Goal: Task Accomplishment & Management: Complete application form

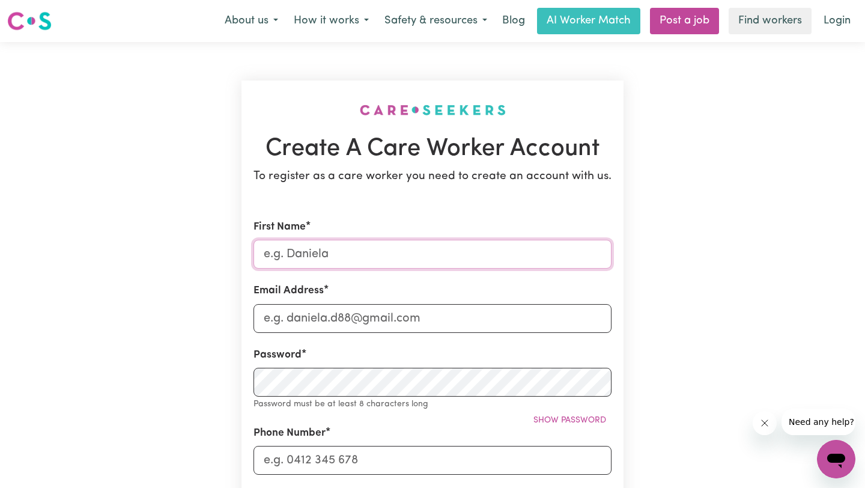
click at [354, 258] on input "First Name" at bounding box center [432, 254] width 358 height 29
type input "[DEMOGRAPHIC_DATA]"
click at [294, 314] on input "Email Address" at bounding box center [432, 318] width 358 height 29
type input "[EMAIL_ADDRESS][DOMAIN_NAME]"
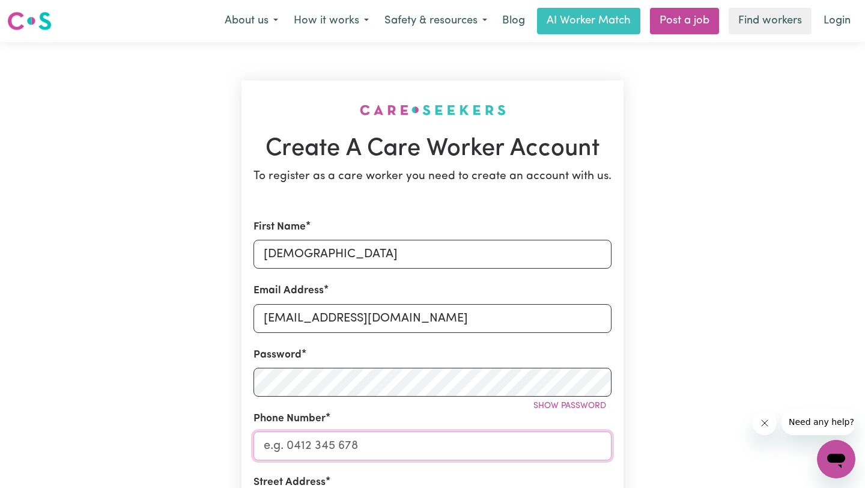
click at [287, 450] on input "Phone Number" at bounding box center [432, 445] width 358 height 29
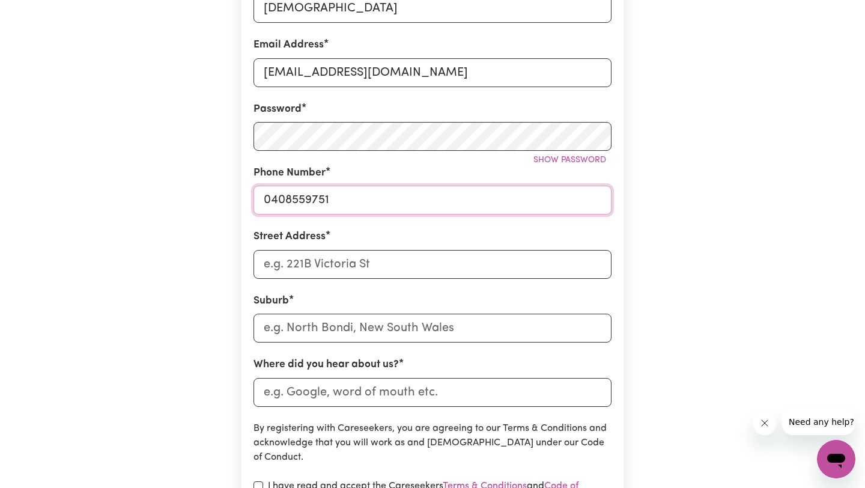
scroll to position [255, 0]
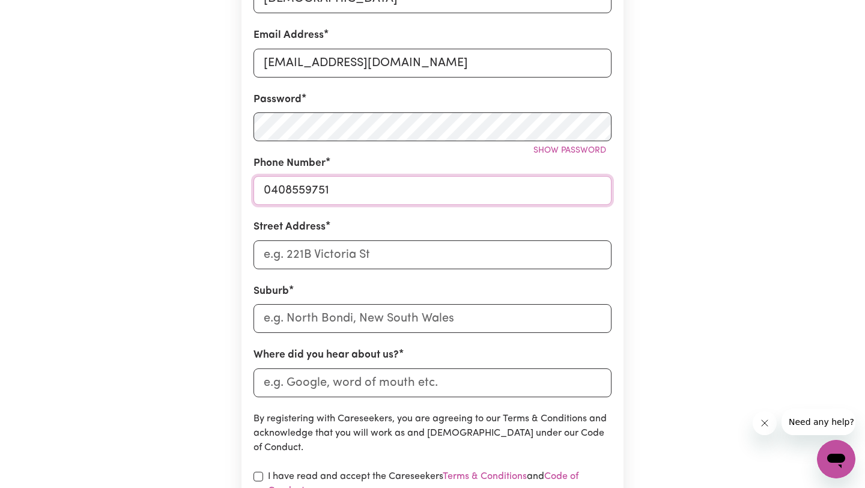
type input "0408559751"
click at [335, 261] on input "Street Address" at bounding box center [432, 254] width 358 height 29
type input "[STREET_ADDRESS]"
click at [283, 320] on input "text" at bounding box center [432, 318] width 358 height 29
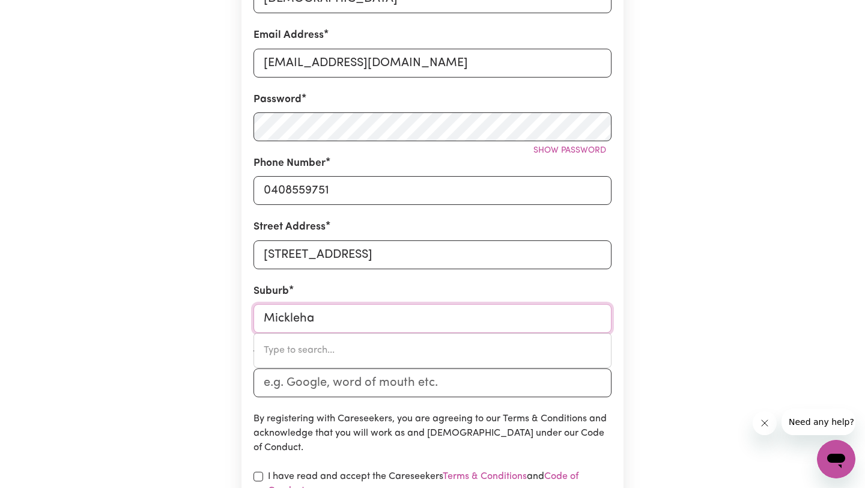
type input "Mickleham"
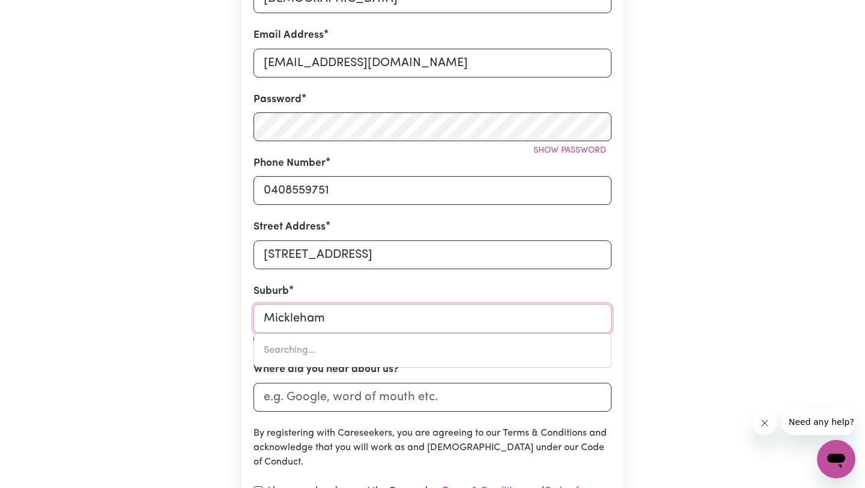
type input "Mickleham, [GEOGRAPHIC_DATA], 3064"
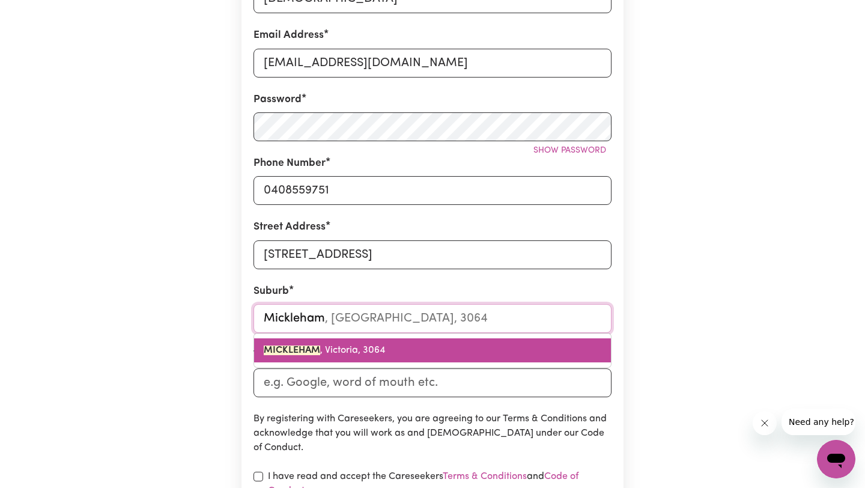
click at [303, 345] on link "MICKLEHAM , [GEOGRAPHIC_DATA], 3064" at bounding box center [432, 350] width 357 height 24
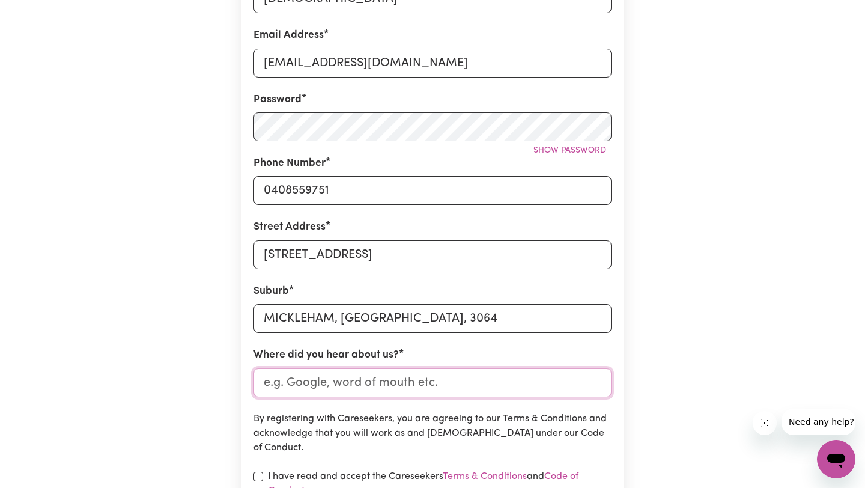
click at [307, 382] on input "Where did you hear about us?" at bounding box center [432, 382] width 358 height 29
type input "Indeed"
click at [180, 369] on div "Create A Care Worker Account To register as a care worker you need to create an…" at bounding box center [432, 218] width 793 height 862
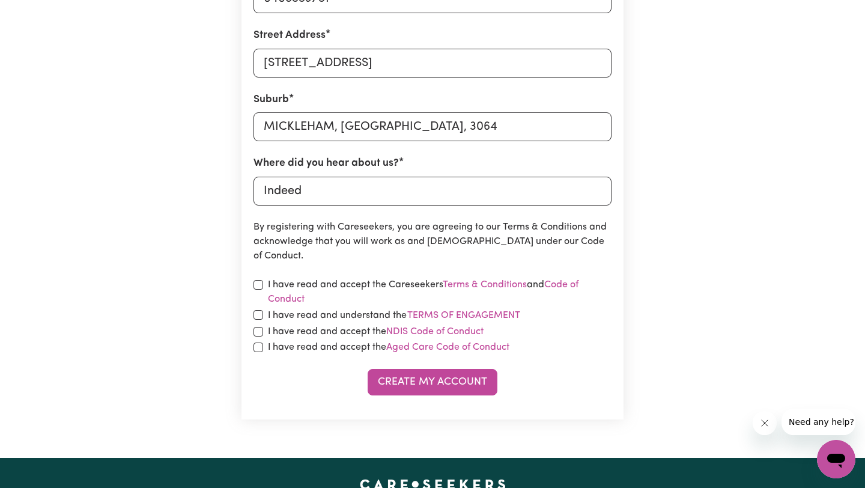
scroll to position [452, 0]
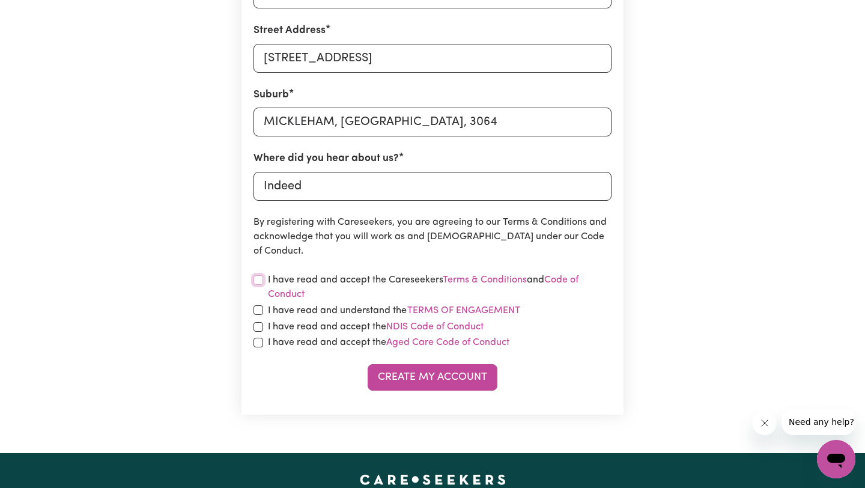
click at [261, 282] on input "checkbox" at bounding box center [258, 280] width 10 height 10
checkbox input "true"
click at [262, 311] on input "checkbox" at bounding box center [258, 310] width 10 height 10
checkbox input "true"
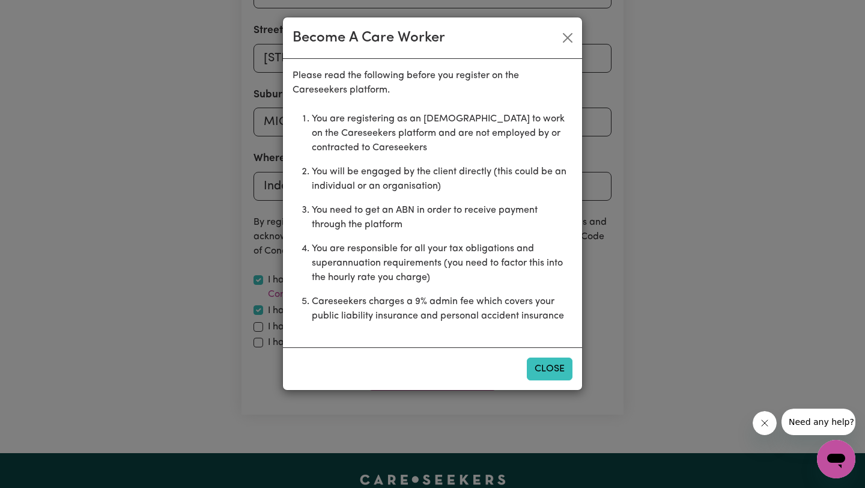
click at [548, 374] on button "Close" at bounding box center [550, 368] width 46 height 23
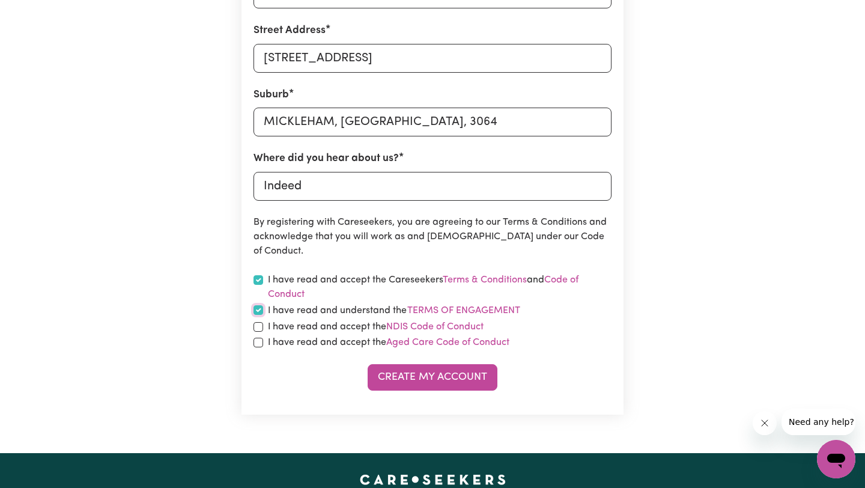
scroll to position [0, 0]
